Goal: Information Seeking & Learning: Check status

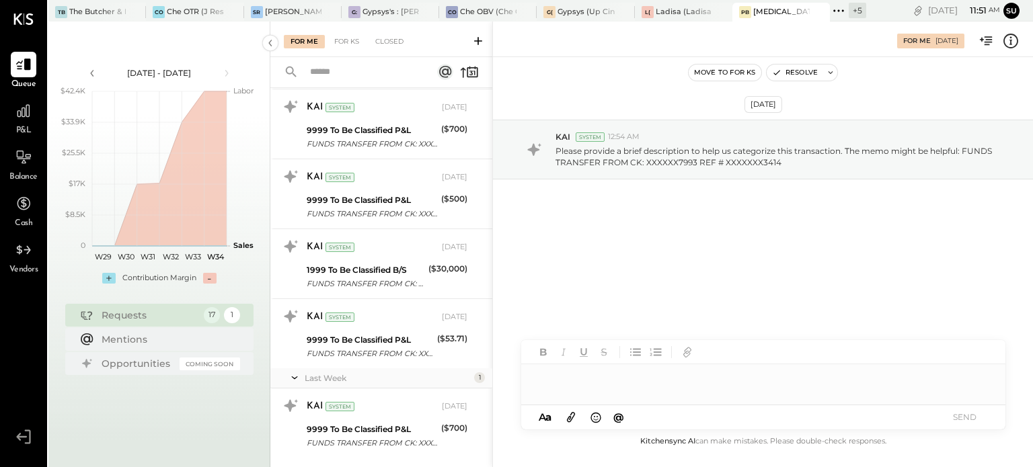
scroll to position [904, 0]
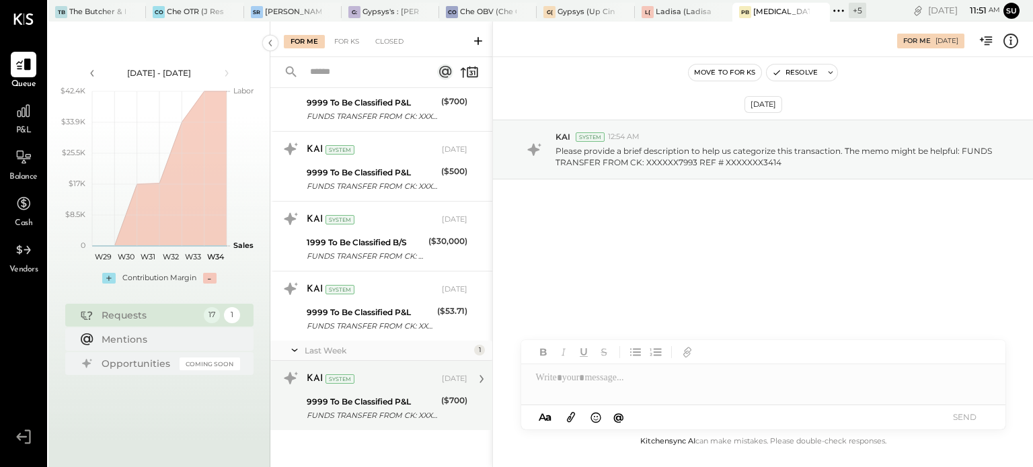
click at [394, 383] on div "KAI System [DATE]" at bounding box center [387, 379] width 161 height 19
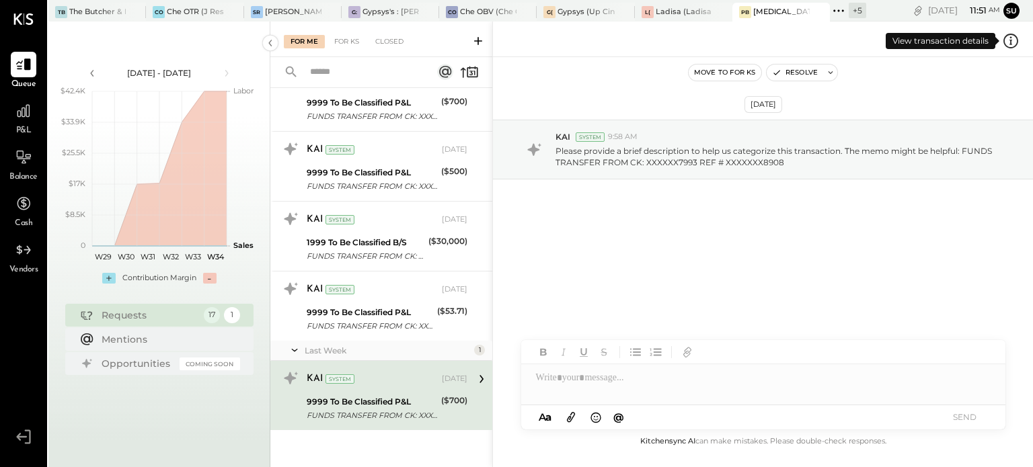
click at [1014, 37] on icon at bounding box center [1010, 40] width 17 height 17
click at [641, 309] on div "For Me For KS Closed Requests This Month 16 KAI System [DATE] 9999 To Be Classi…" at bounding box center [651, 245] width 762 height 446
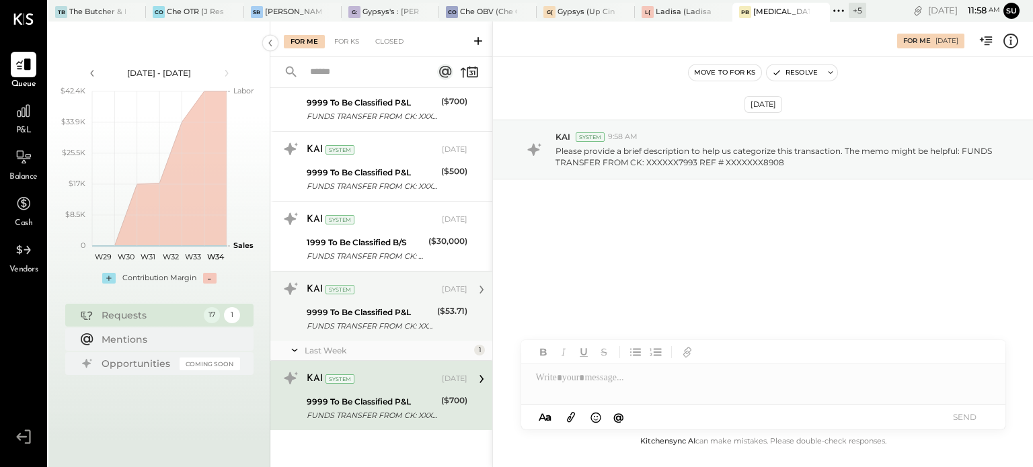
click at [409, 325] on div "FUNDS TRANSFER FROM CK: XXXXXX7993 REF # XXXXXXX3827" at bounding box center [370, 325] width 126 height 13
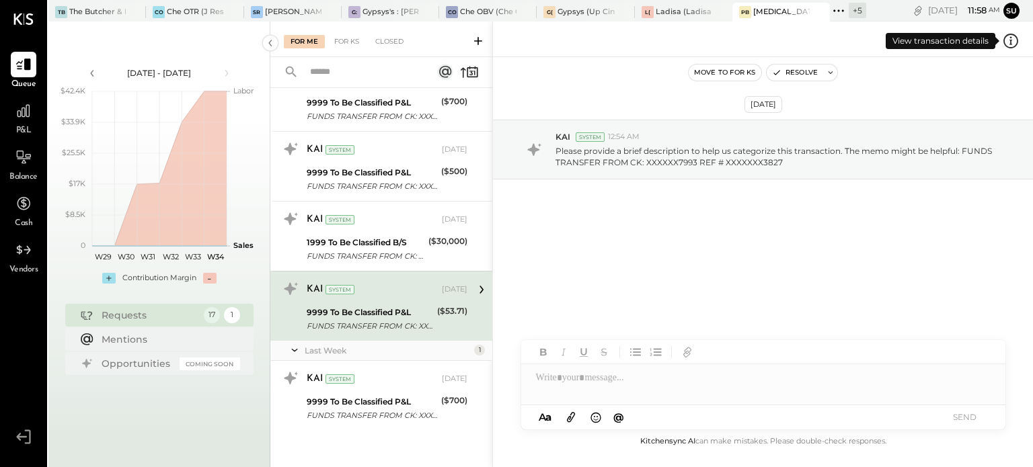
click at [1011, 42] on icon at bounding box center [1010, 40] width 17 height 17
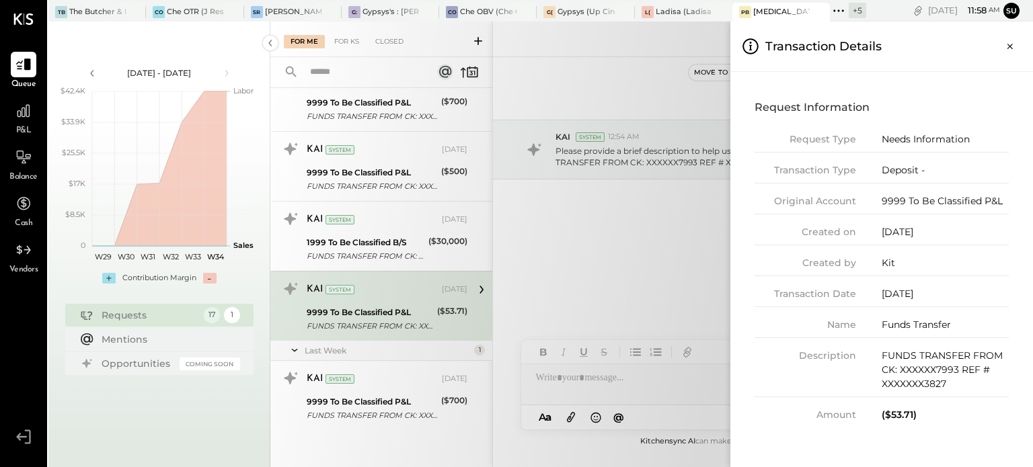
click at [1011, 42] on icon "Close panel" at bounding box center [1009, 46] width 13 height 13
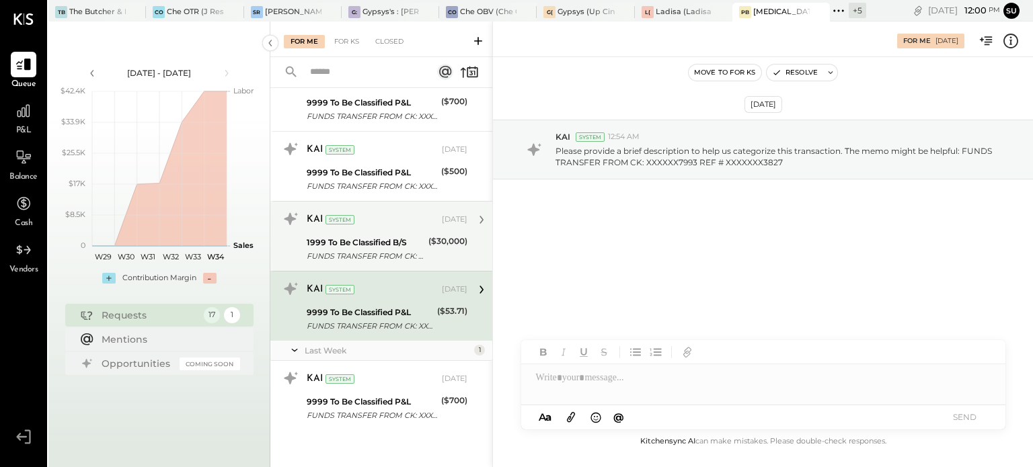
click at [365, 229] on div "KAI System [DATE] 1999 To Be Classified B/S FUNDS TRANSFER FROM CK: XXXXXX7993 …" at bounding box center [387, 236] width 161 height 56
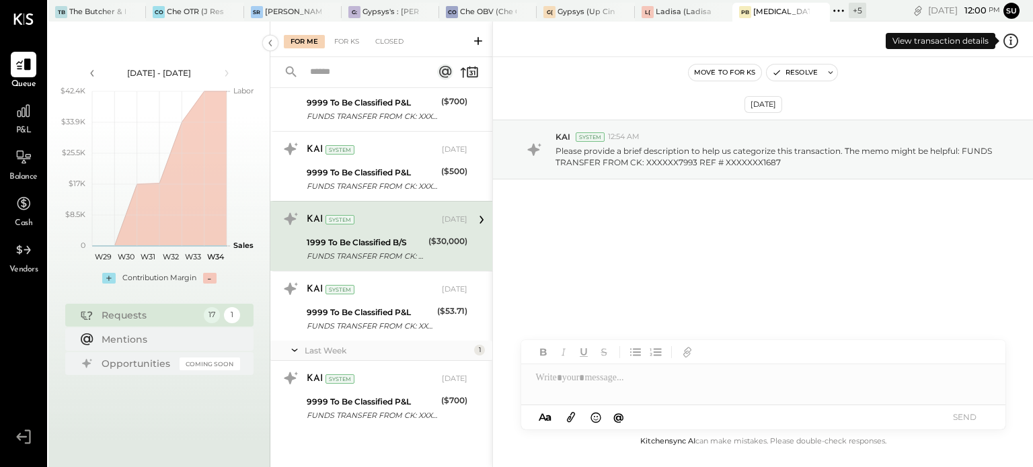
click at [1010, 42] on icon at bounding box center [1011, 40] width 2 height 8
click at [413, 172] on div "For Me For KS Closed Requests This Month 16 KAI System [DATE] 9999 To Be Classi…" at bounding box center [651, 245] width 762 height 446
click at [1006, 40] on icon at bounding box center [1010, 40] width 17 height 17
click at [394, 161] on div "For Me For KS Closed Requests This Month 16 KAI System [DATE] 9999 To Be Classi…" at bounding box center [651, 245] width 762 height 446
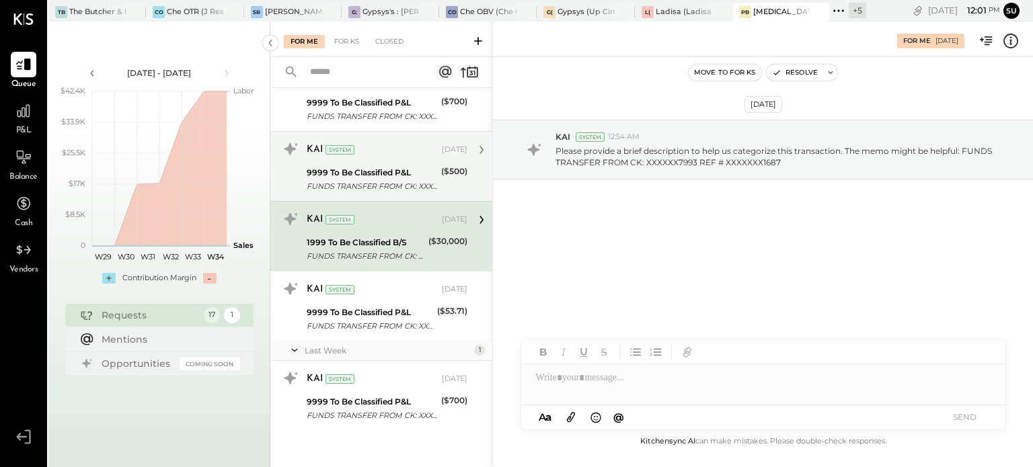
click at [380, 174] on div "9999 To Be Classified P&L" at bounding box center [372, 172] width 130 height 13
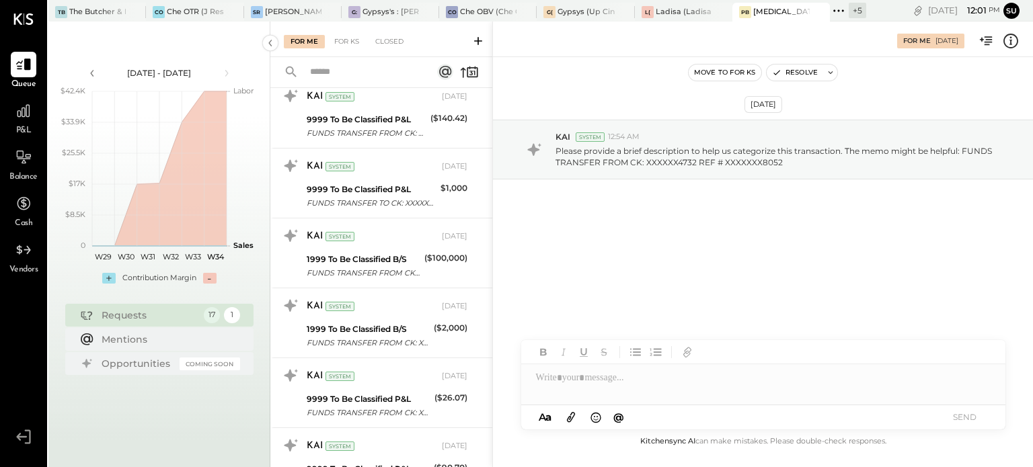
scroll to position [398, 0]
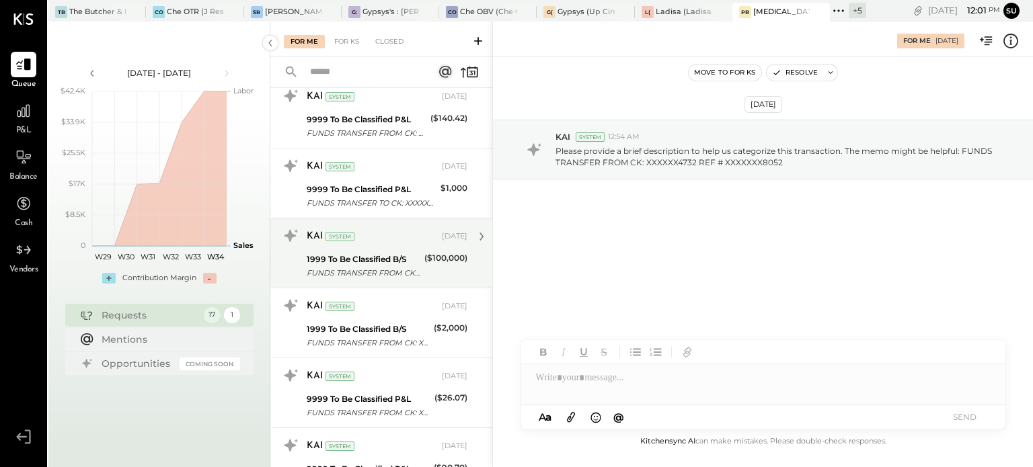
click at [385, 246] on div "KAI System [DATE]" at bounding box center [387, 236] width 161 height 23
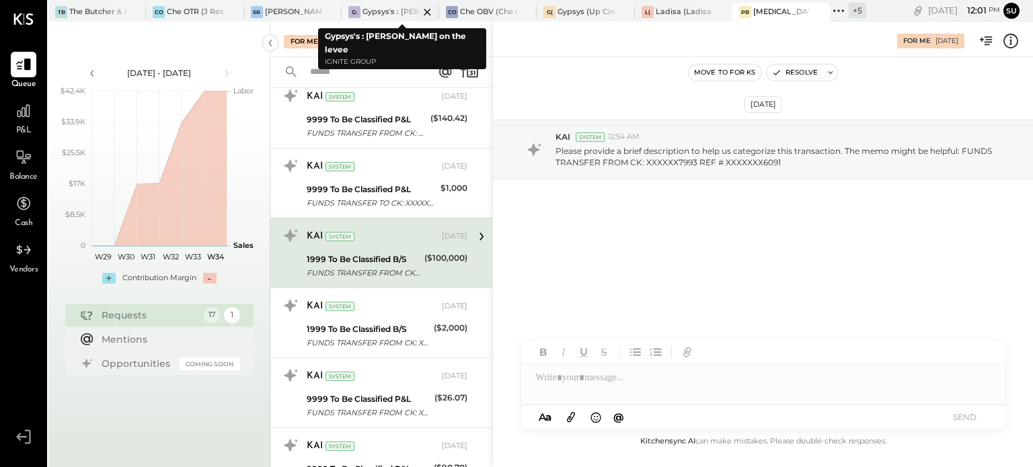
click at [397, 9] on div at bounding box center [415, 12] width 47 height 18
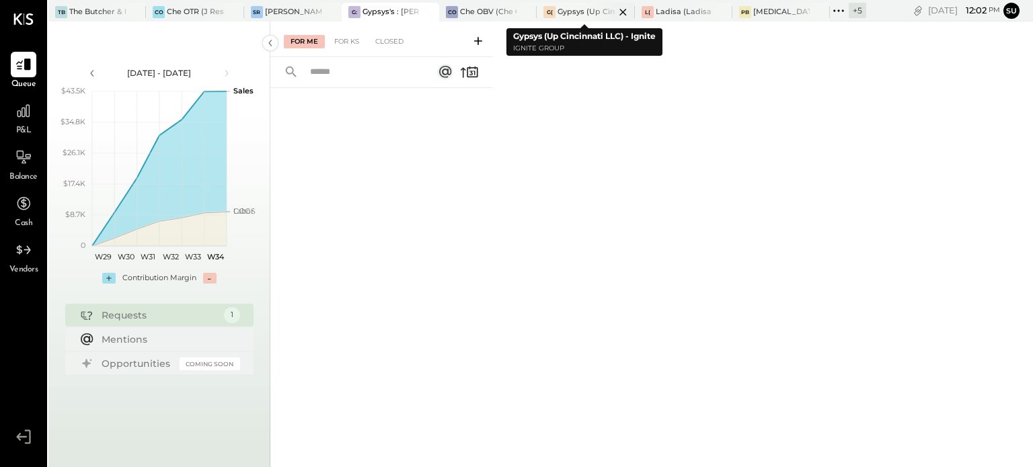
click at [578, 12] on div "Gypsys (Up Cincinnati LLC) - Ignite" at bounding box center [585, 12] width 56 height 11
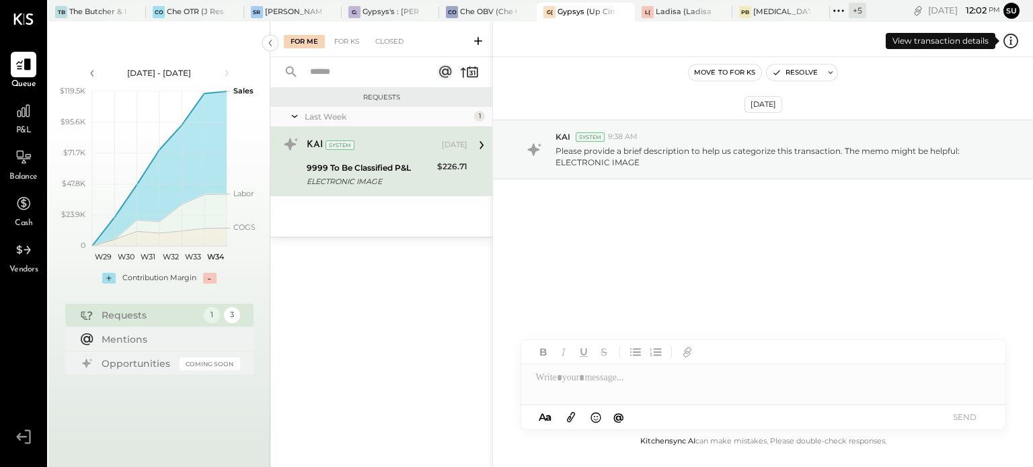
click at [1012, 42] on icon at bounding box center [1010, 40] width 17 height 17
click at [650, 376] on div "For Me For KS Closed Requests Last Week 1 KAI System [DATE] 9999 To Be Classifi…" at bounding box center [651, 245] width 762 height 446
click at [608, 383] on div at bounding box center [763, 377] width 484 height 27
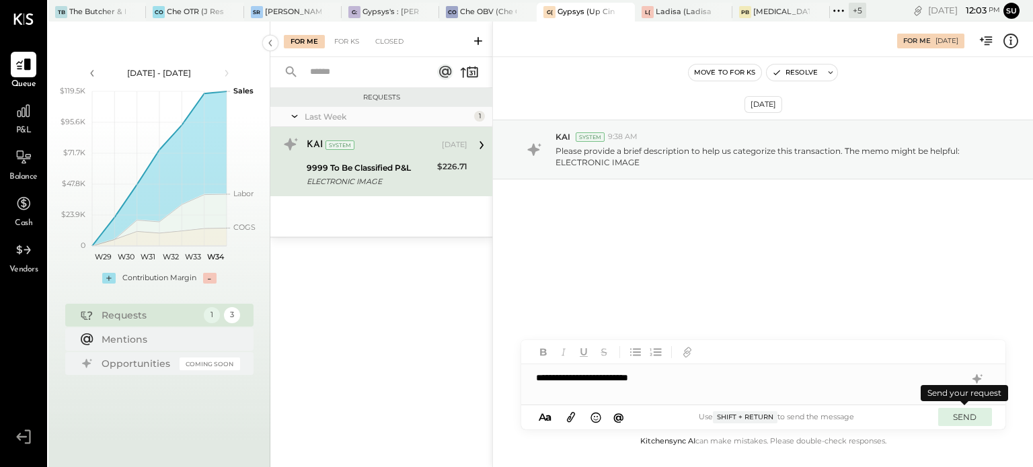
click at [954, 416] on button "SEND" at bounding box center [965, 417] width 54 height 18
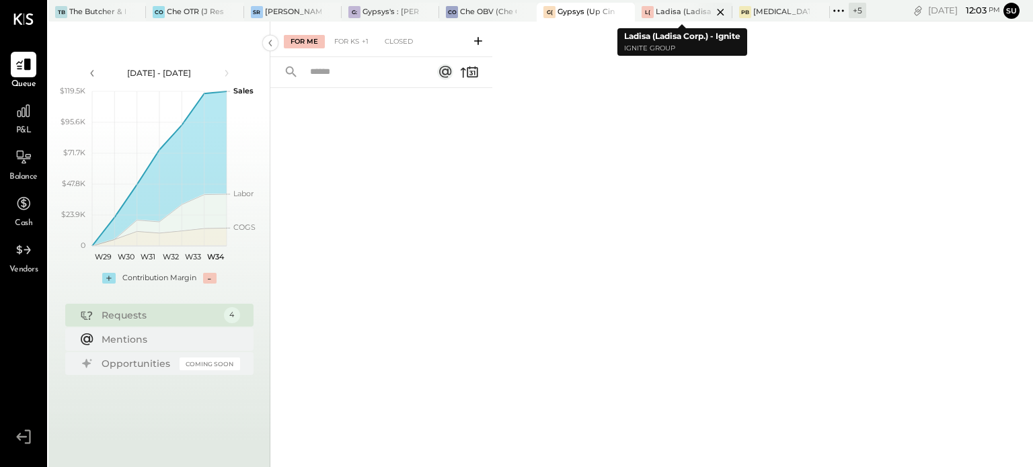
click at [686, 11] on div at bounding box center [708, 12] width 47 height 18
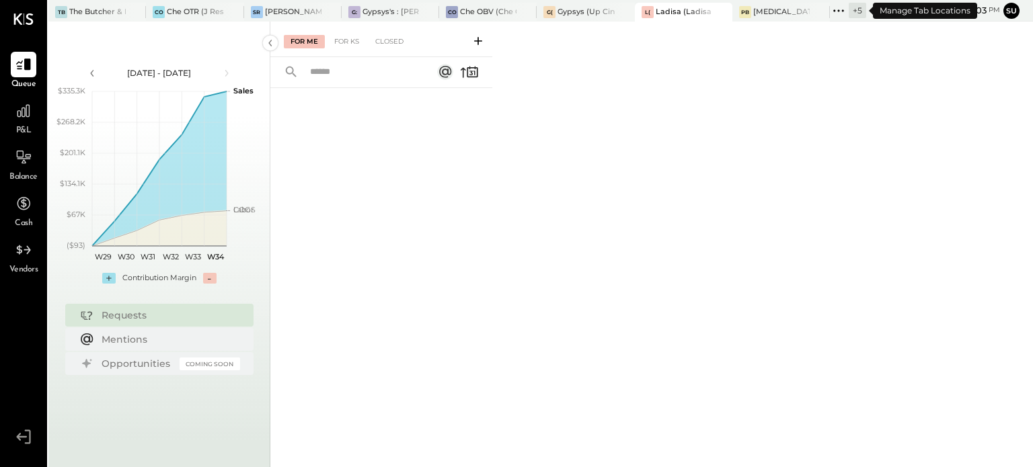
click at [838, 6] on icon at bounding box center [838, 10] width 17 height 17
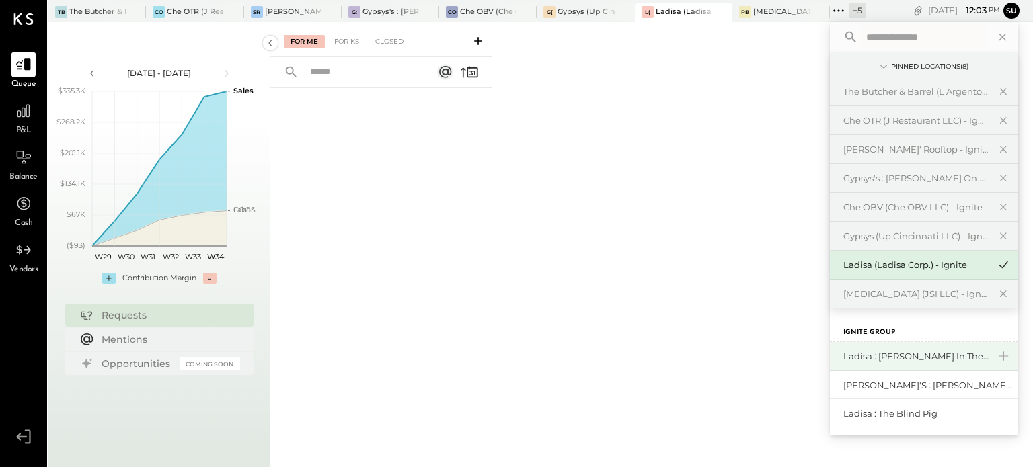
click at [856, 350] on div "Ladisa : [PERSON_NAME] in the Alley" at bounding box center [915, 356] width 145 height 13
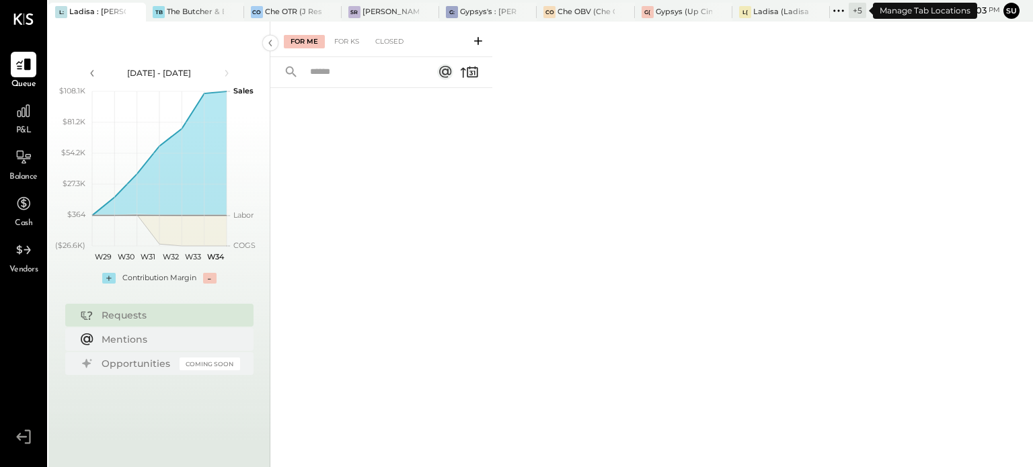
click at [832, 8] on icon at bounding box center [838, 10] width 17 height 17
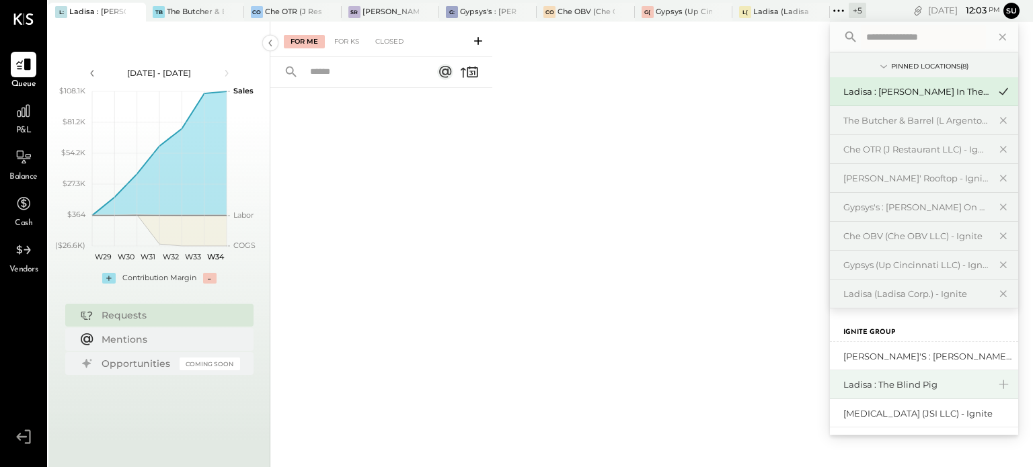
click at [858, 385] on div "Ladisa : The Blind Pig" at bounding box center [915, 384] width 145 height 13
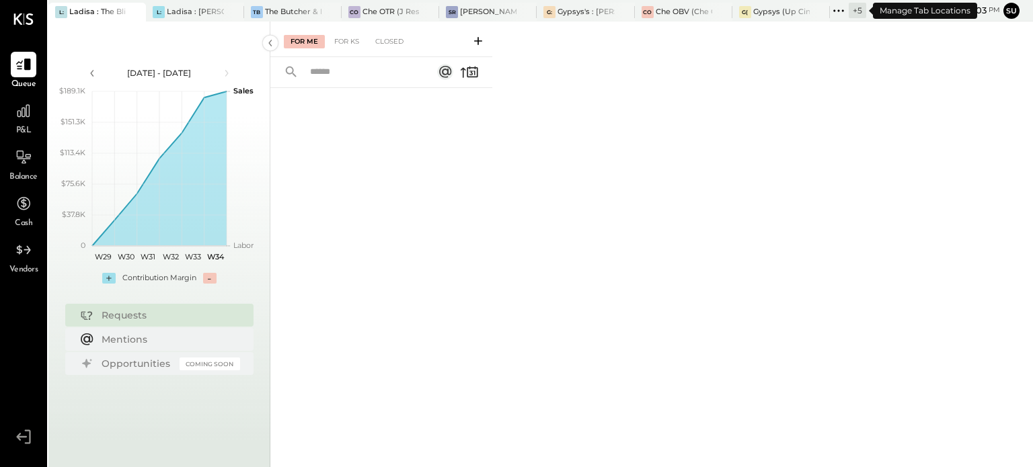
click at [839, 9] on icon at bounding box center [838, 10] width 17 height 17
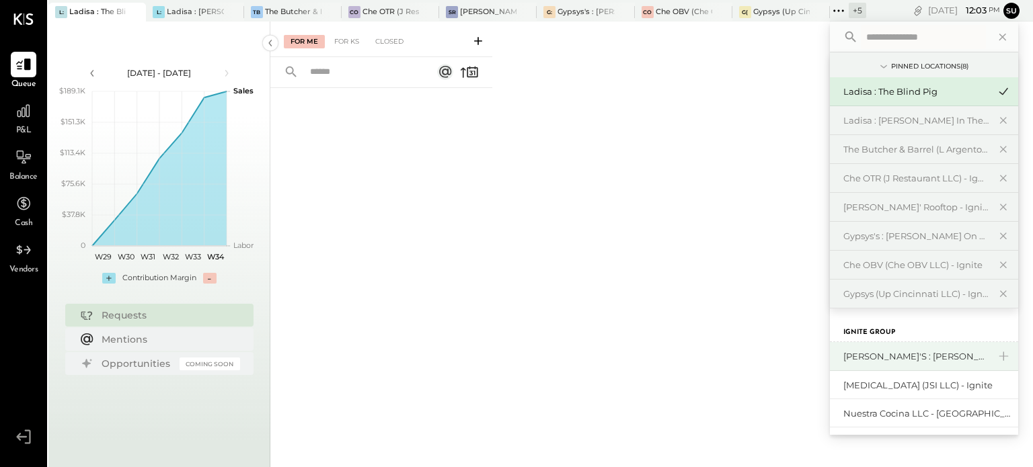
click at [852, 350] on div "[PERSON_NAME]'s : [PERSON_NAME]'s" at bounding box center [915, 356] width 145 height 13
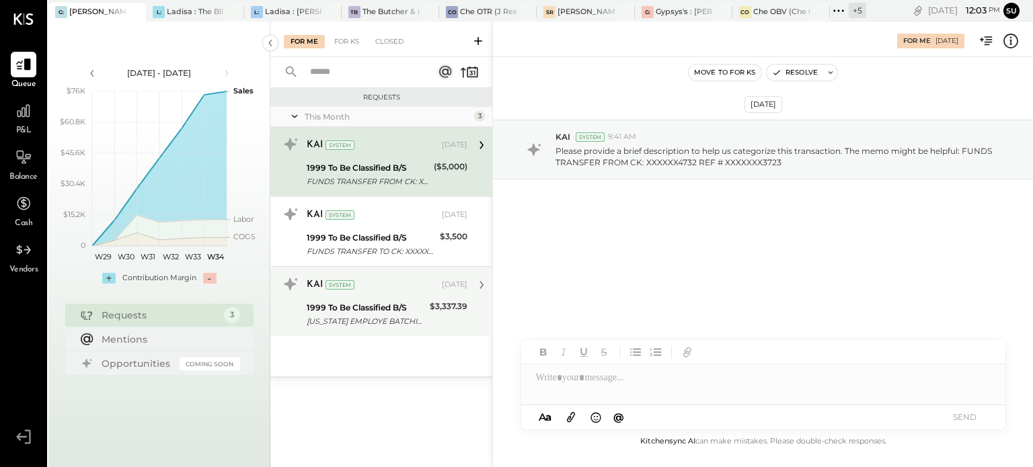
click at [382, 306] on div "1999 To Be Classified B/S" at bounding box center [366, 307] width 119 height 13
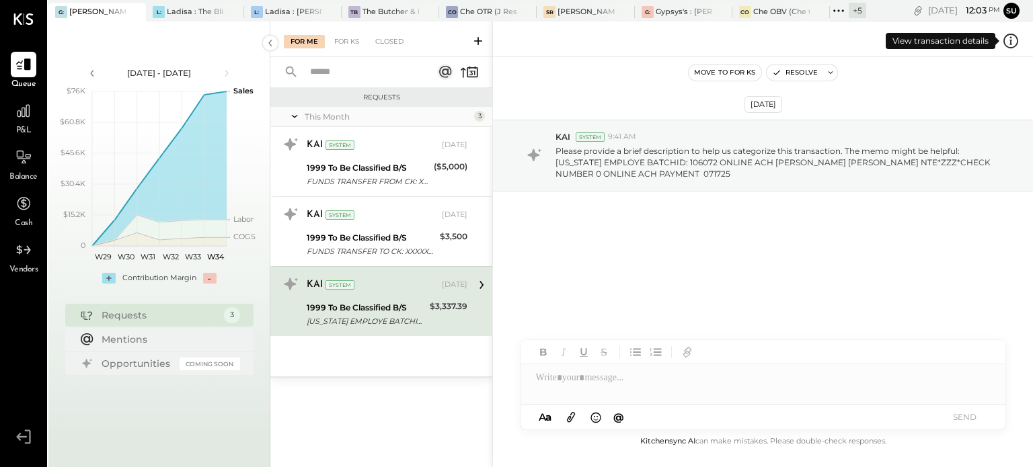
click at [1005, 41] on icon at bounding box center [1010, 40] width 17 height 17
click at [599, 385] on div "For Me For KS Closed Requests This Month 3 KAI System [DATE] 1999 To Be Classif…" at bounding box center [651, 245] width 762 height 446
click at [590, 383] on div at bounding box center [763, 377] width 484 height 27
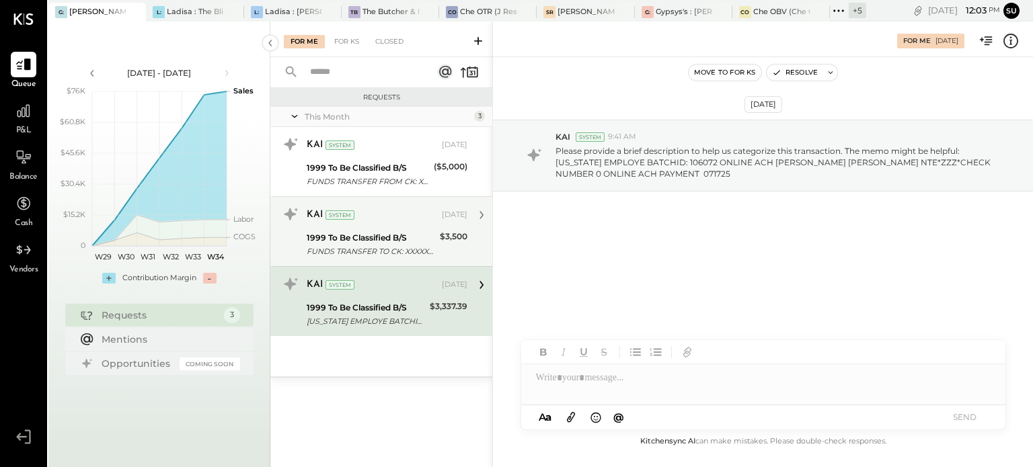
click at [426, 231] on div "1999 To Be Classified B/S" at bounding box center [371, 237] width 129 height 13
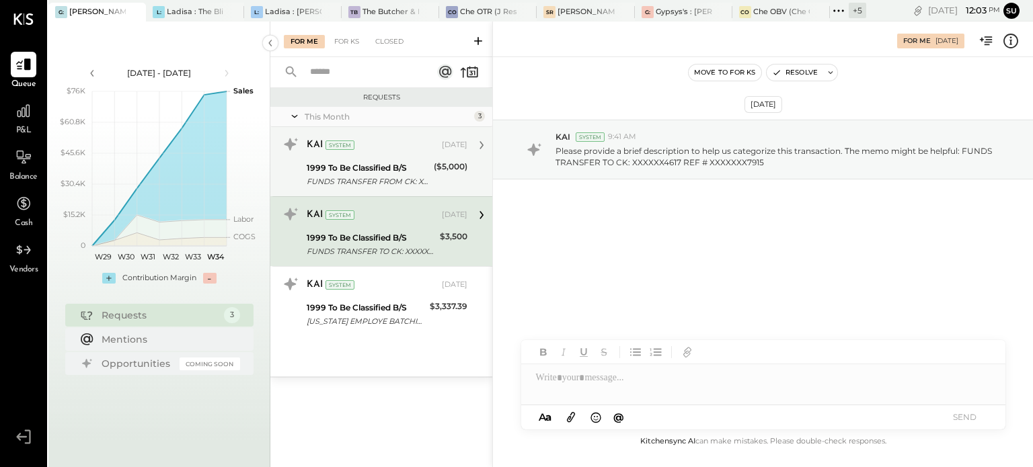
click at [405, 175] on div "FUNDS TRANSFER FROM CK: XXXXXX4732 REF # XXXXXXX3723" at bounding box center [368, 181] width 123 height 13
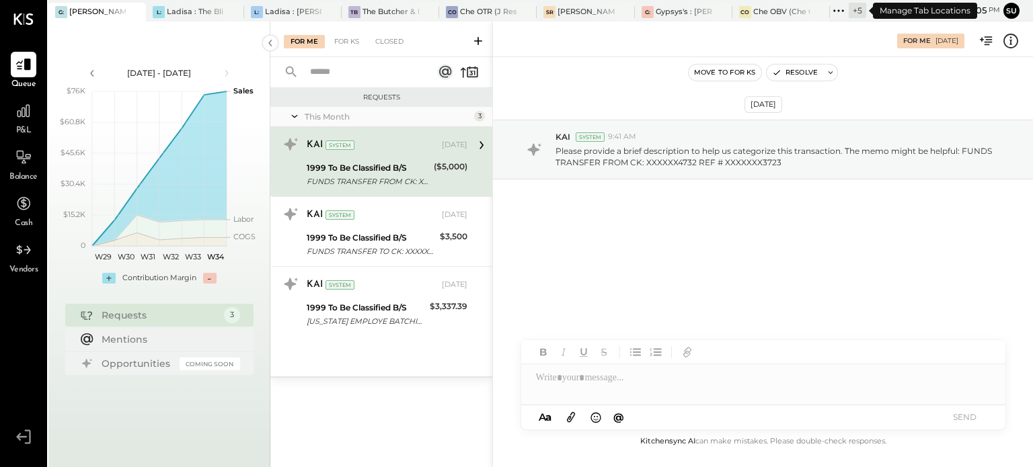
click at [843, 5] on icon at bounding box center [838, 10] width 17 height 17
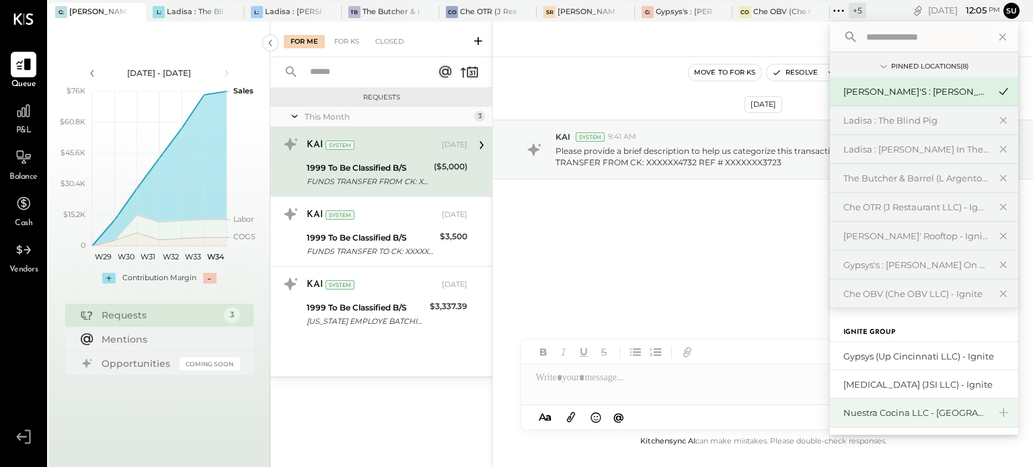
click at [856, 414] on div "Nuestra Cocina LLC - [GEOGRAPHIC_DATA]" at bounding box center [915, 413] width 145 height 13
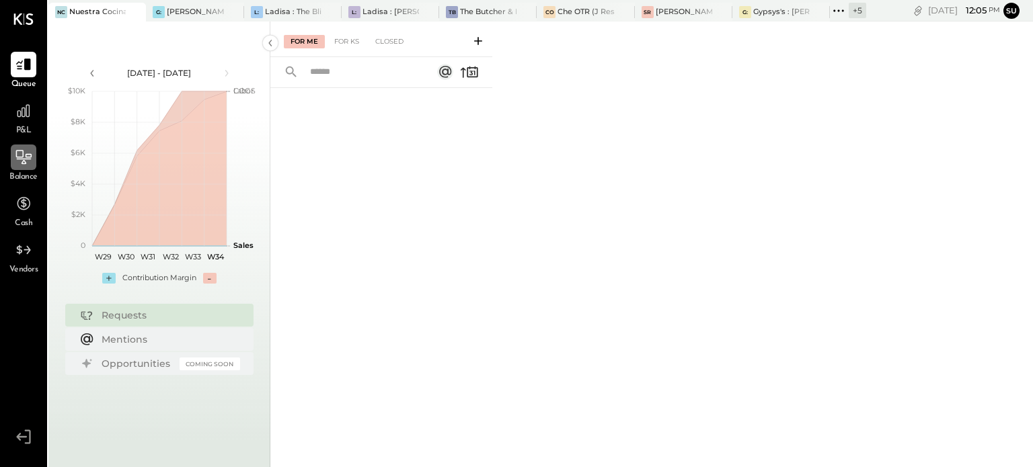
click at [15, 158] on icon at bounding box center [23, 157] width 17 height 17
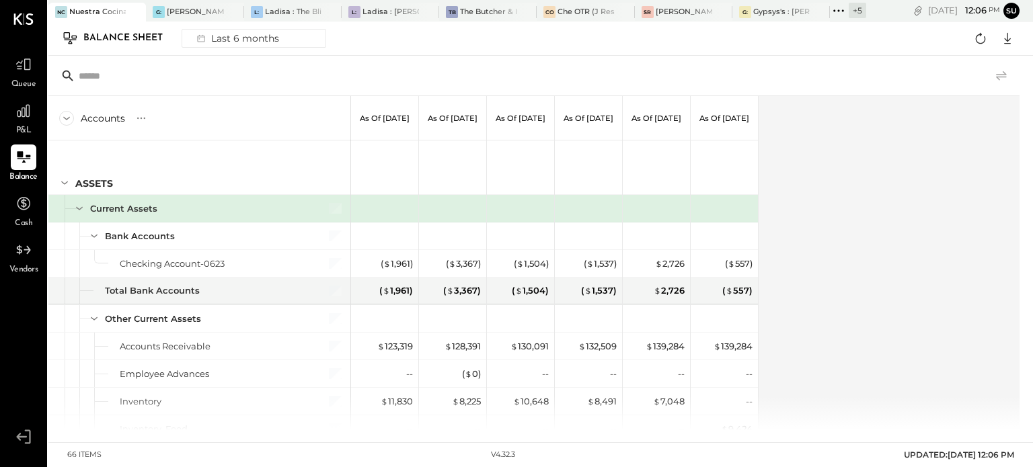
click at [1000, 77] on icon at bounding box center [1001, 76] width 16 height 16
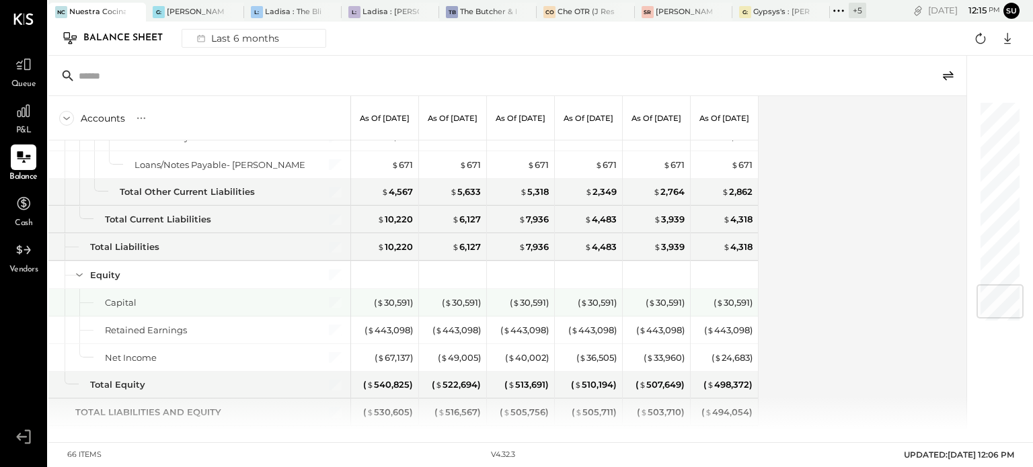
scroll to position [1531, 0]
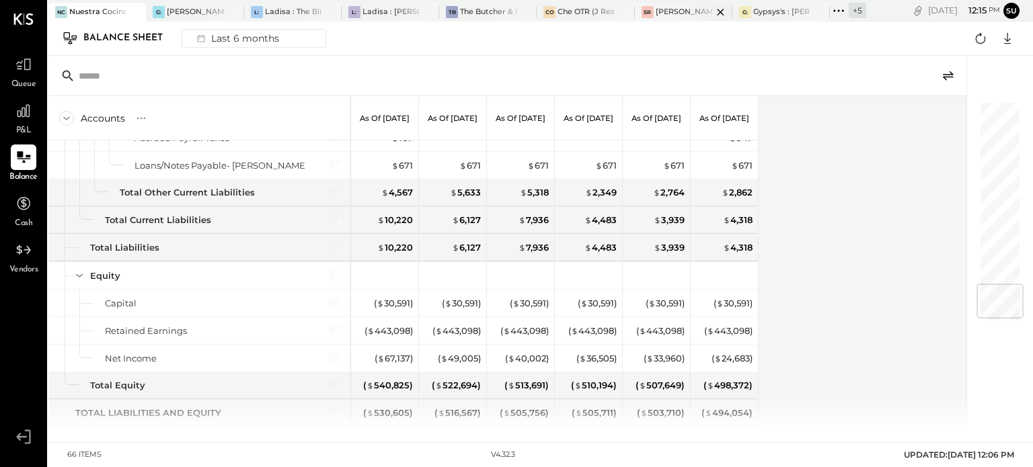
click at [672, 11] on div "[PERSON_NAME]' Rooftop - Ignite" at bounding box center [683, 12] width 56 height 11
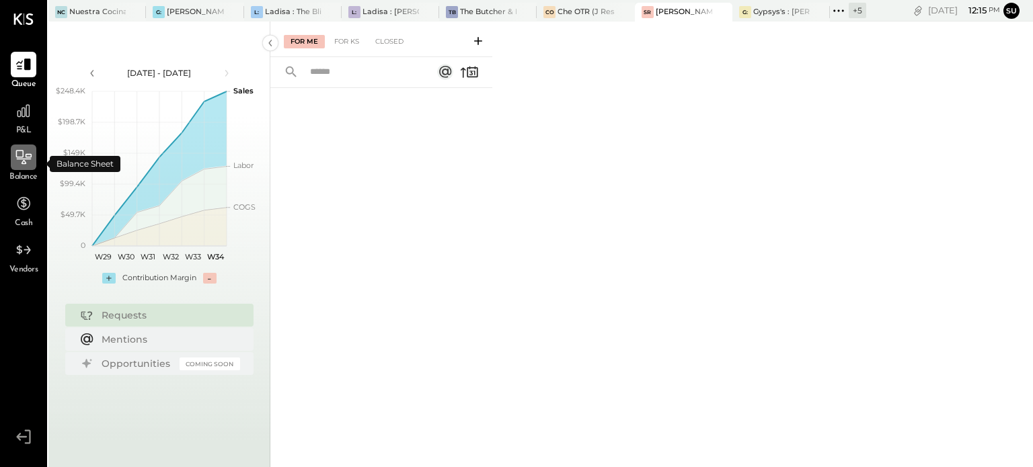
click at [21, 154] on icon at bounding box center [23, 157] width 17 height 17
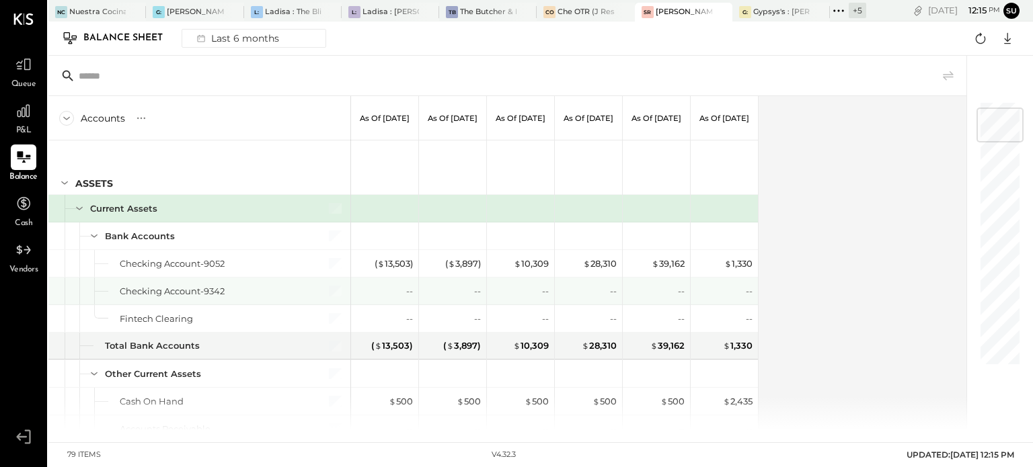
scroll to position [65, 0]
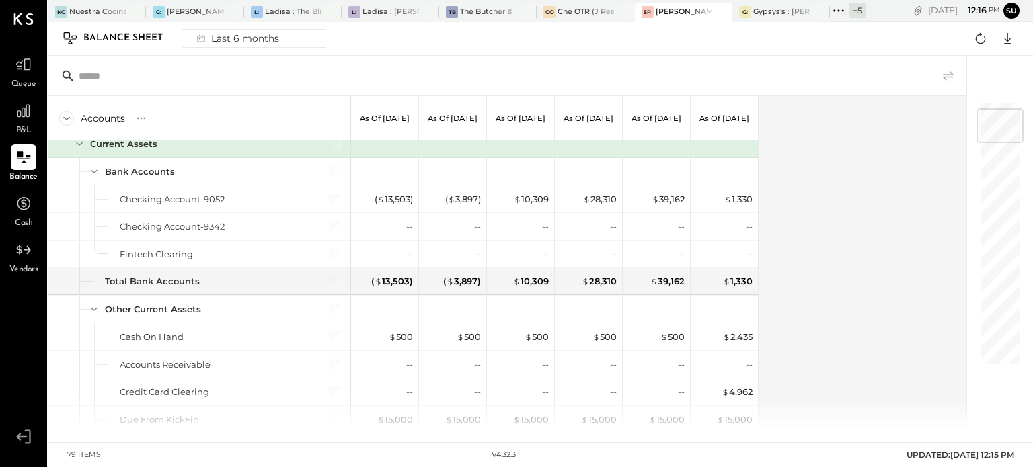
click at [949, 76] on icon at bounding box center [948, 75] width 11 height 9
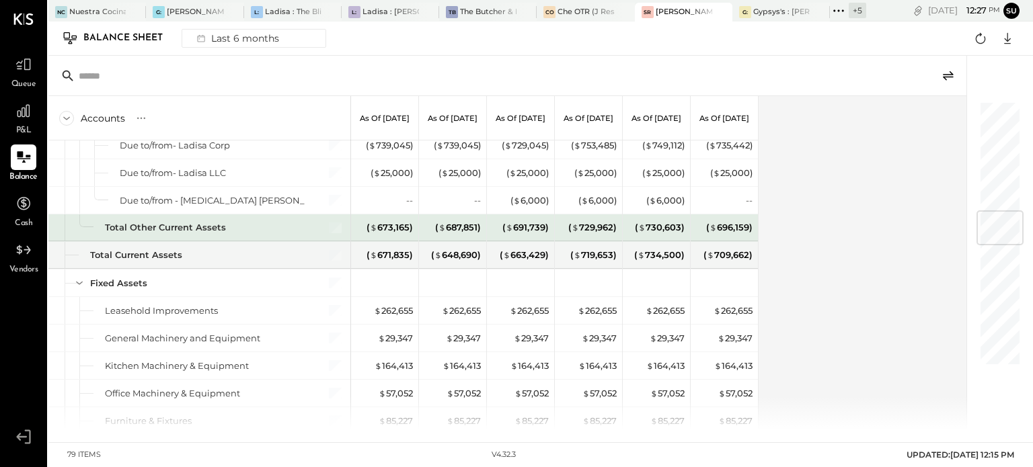
scroll to position [918, 0]
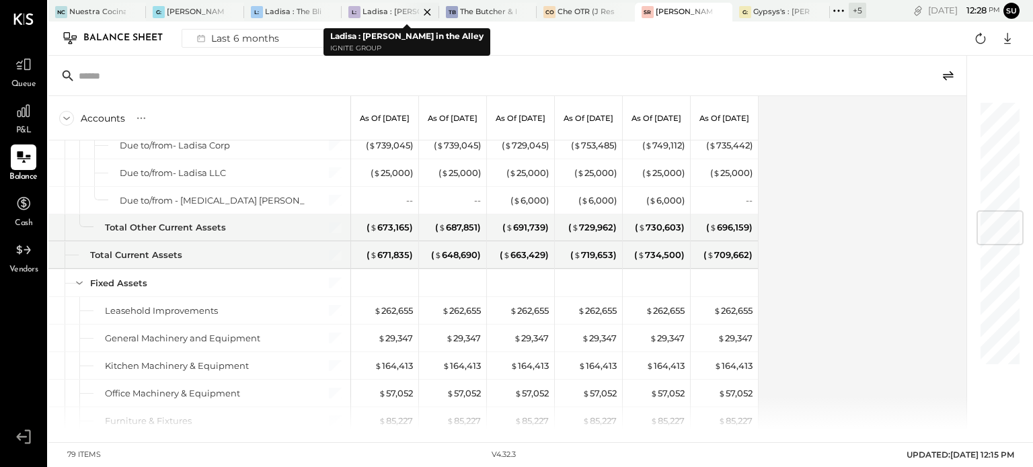
click at [392, 7] on div at bounding box center [415, 12] width 47 height 18
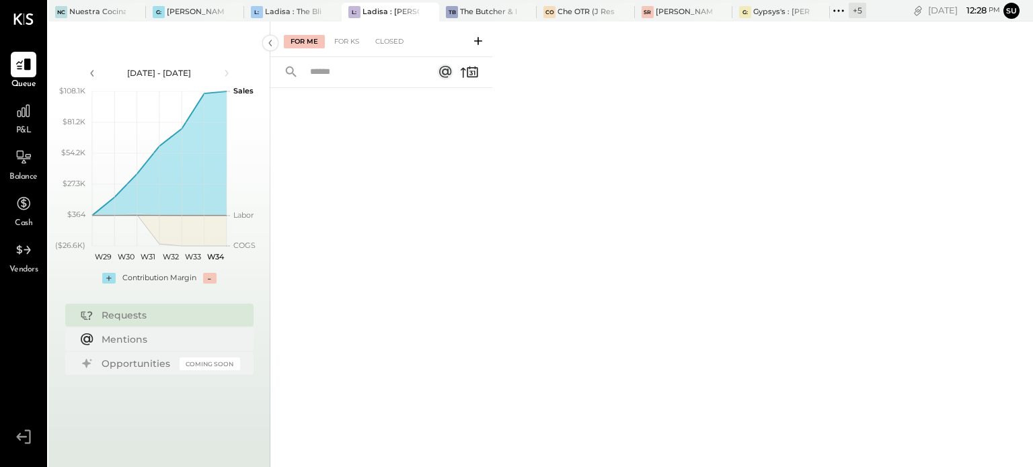
click at [834, 9] on icon at bounding box center [838, 10] width 17 height 17
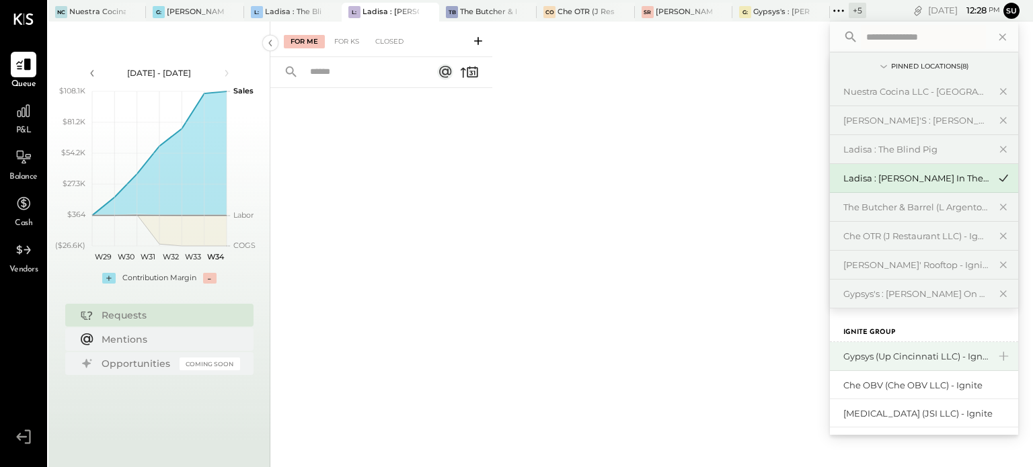
click at [858, 352] on div "Gypsys (Up Cincinnati LLC) - Ignite" at bounding box center [915, 356] width 145 height 13
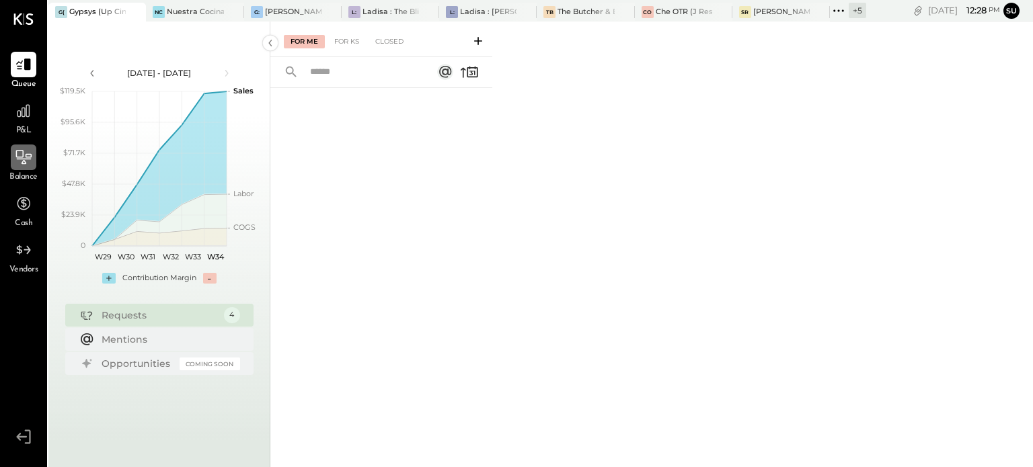
click at [19, 149] on icon at bounding box center [23, 157] width 17 height 17
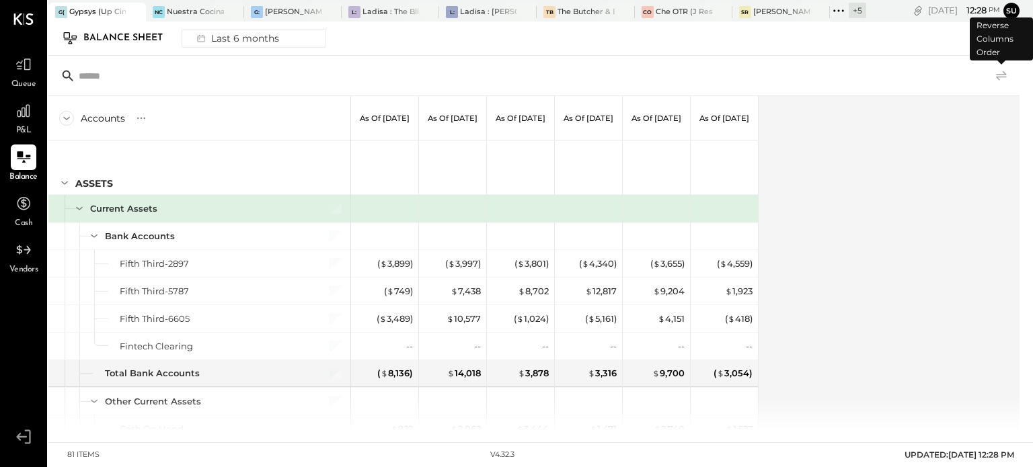
click at [1000, 79] on icon at bounding box center [1001, 76] width 16 height 16
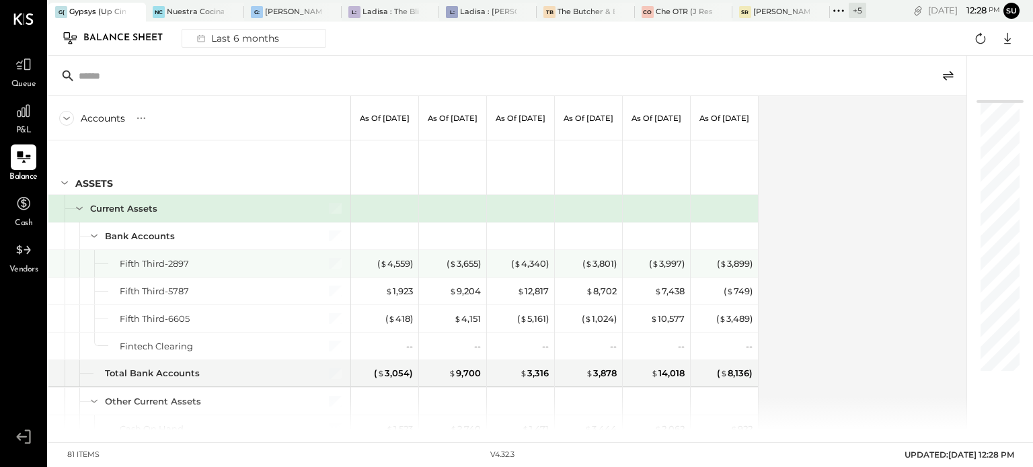
click at [274, 265] on div "Fifth Third-2897" at bounding box center [213, 263] width 186 height 13
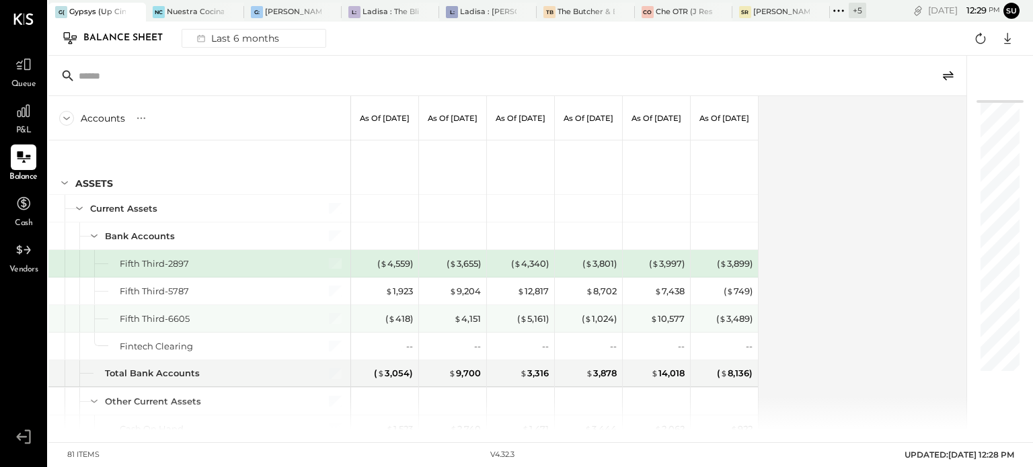
click at [266, 321] on div "Fifth Third-6605" at bounding box center [213, 319] width 186 height 13
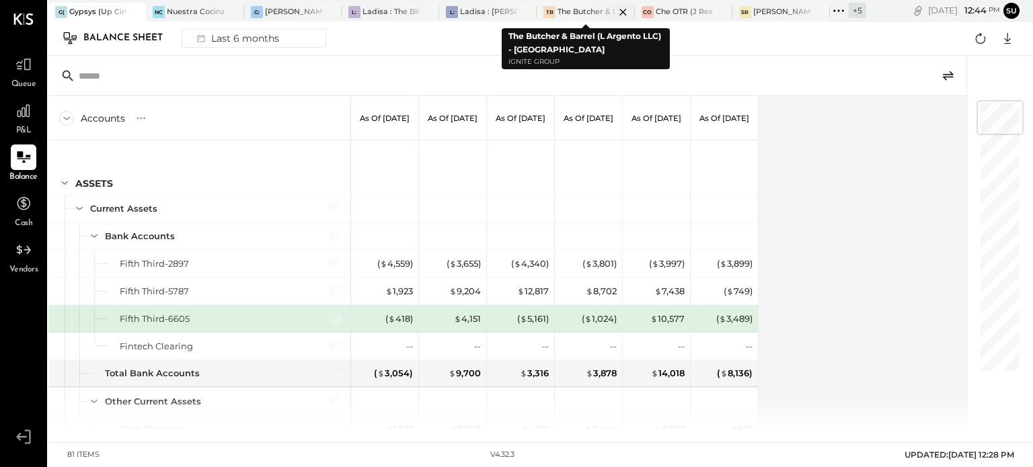
click at [581, 9] on div "The Butcher & Barrel (L Argento LLC) - [GEOGRAPHIC_DATA]" at bounding box center [585, 12] width 56 height 11
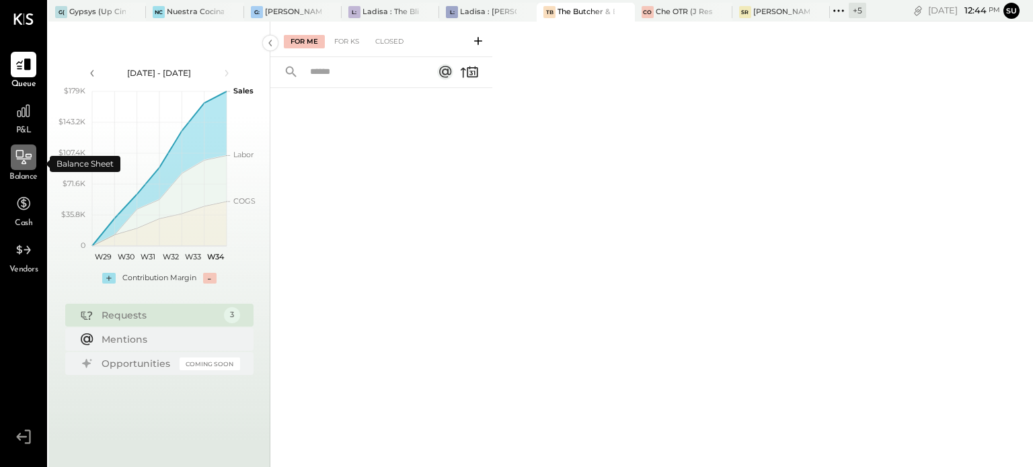
click at [28, 161] on icon at bounding box center [23, 157] width 17 height 17
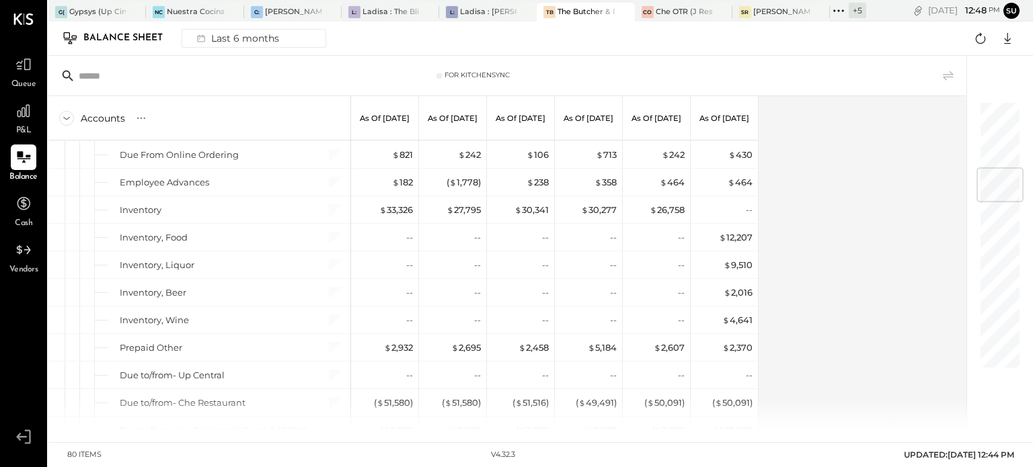
scroll to position [561, 0]
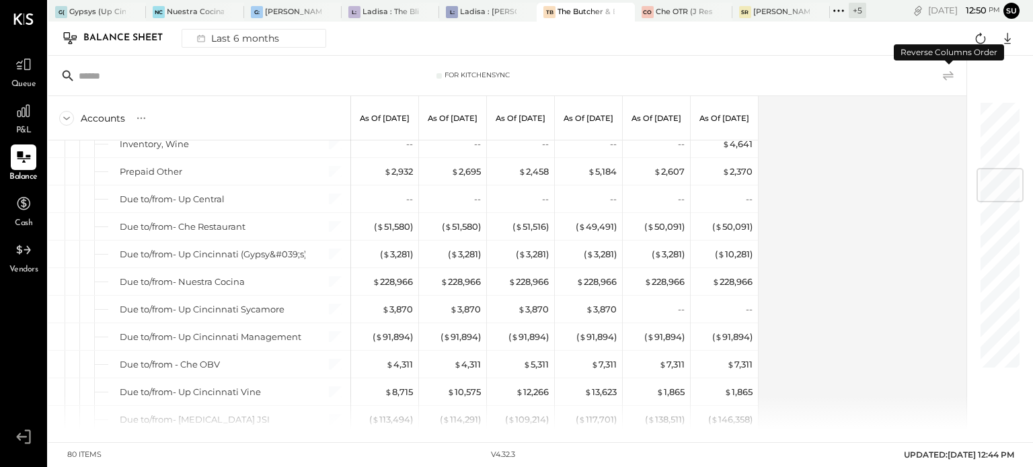
click at [949, 77] on icon at bounding box center [948, 75] width 11 height 9
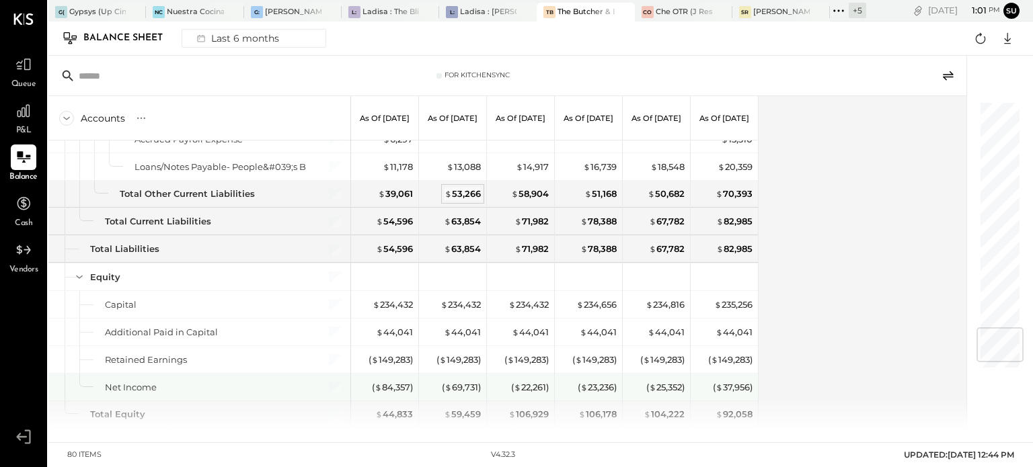
scroll to position [1936, 0]
